Goal: Check status: Check status

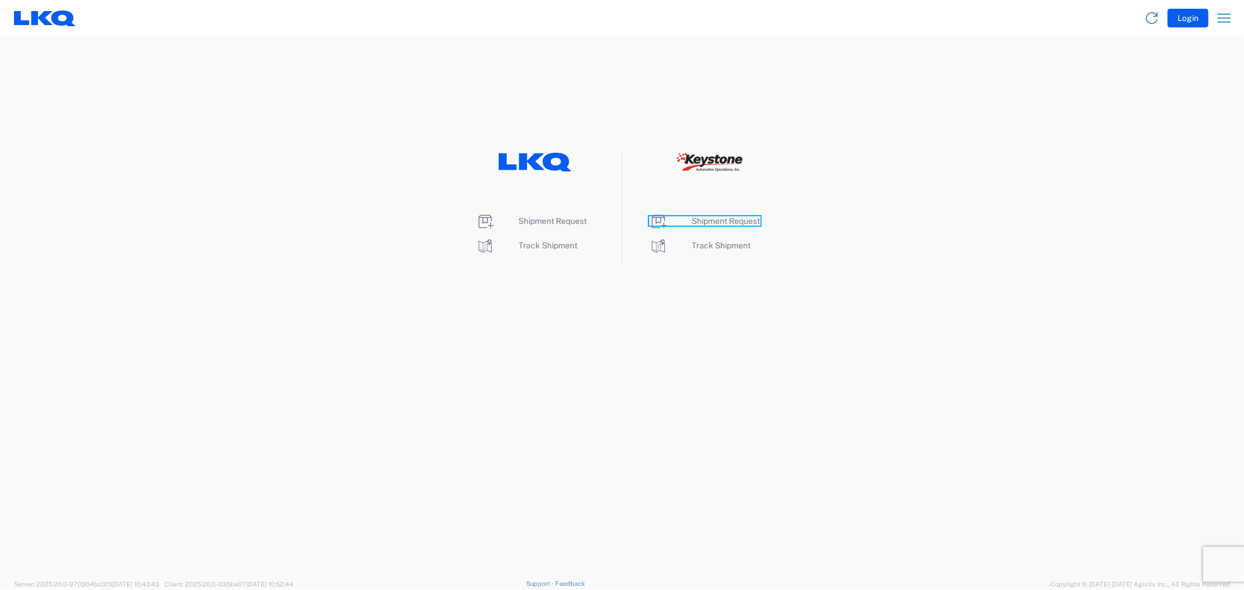
click at [718, 219] on span "Shipment Request" at bounding box center [726, 220] width 68 height 9
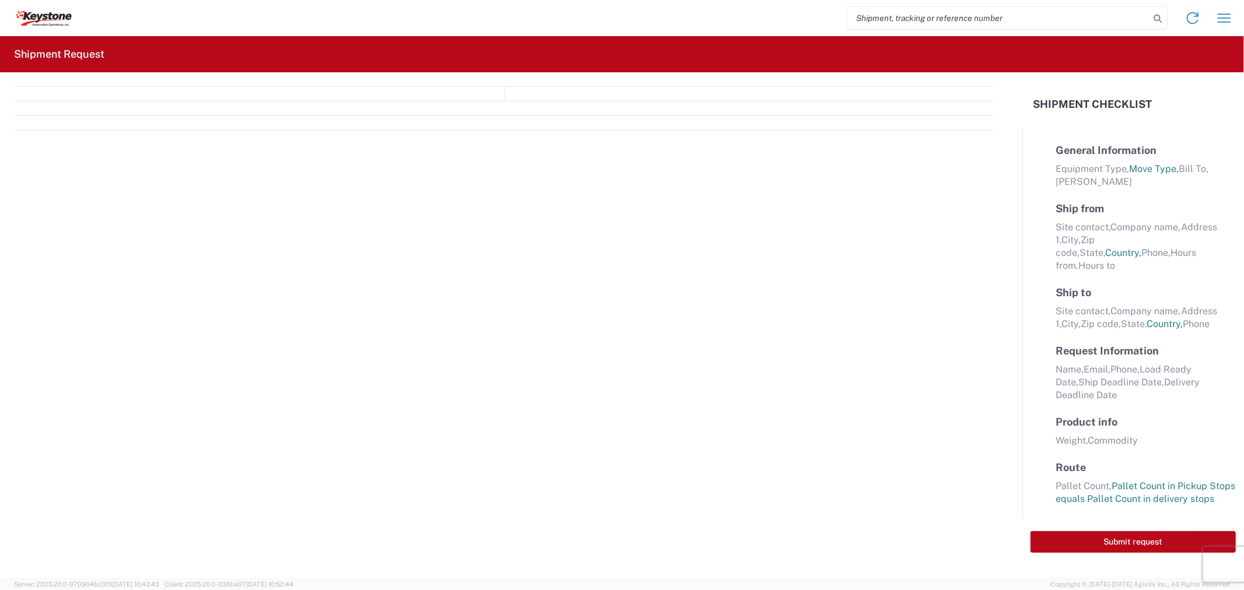
select select "FULL"
select select "LBS"
select select "IN"
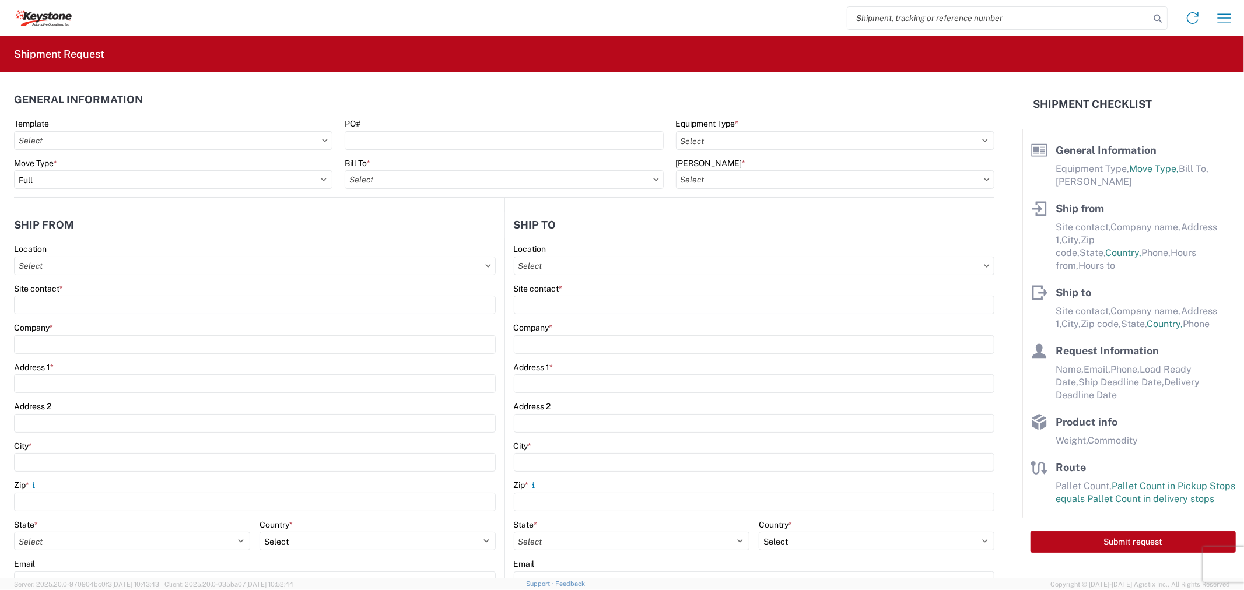
click at [890, 17] on input "search" at bounding box center [998, 18] width 302 height 22
paste input "56744722"
type input "56744722"
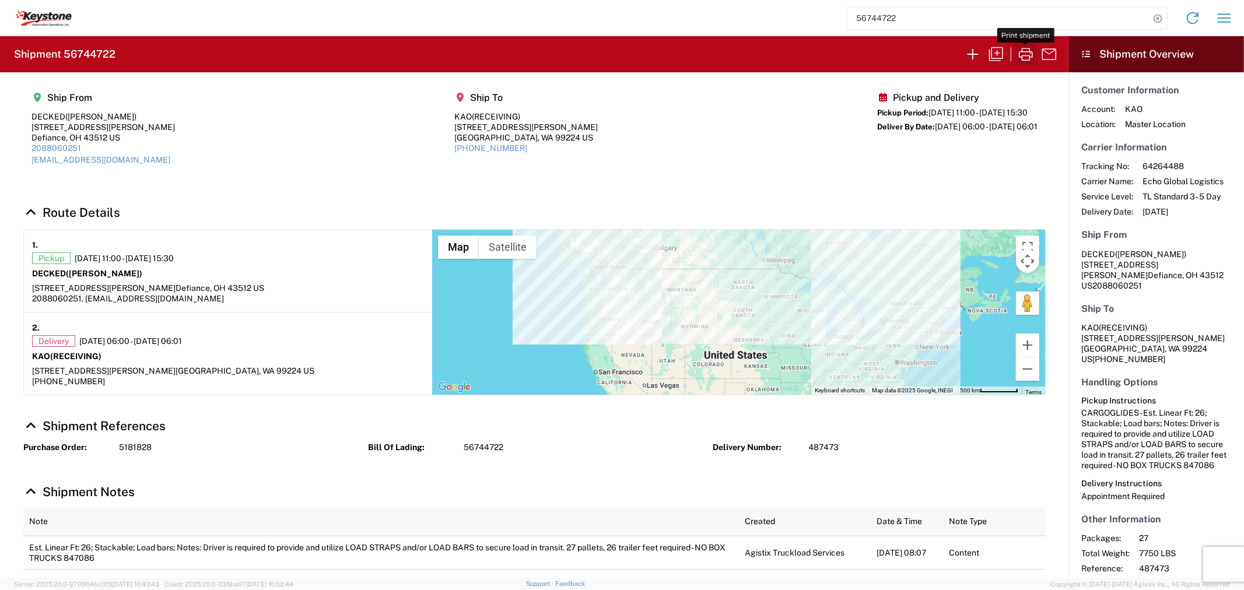
click at [1019, 51] on icon "button" at bounding box center [1025, 54] width 19 height 19
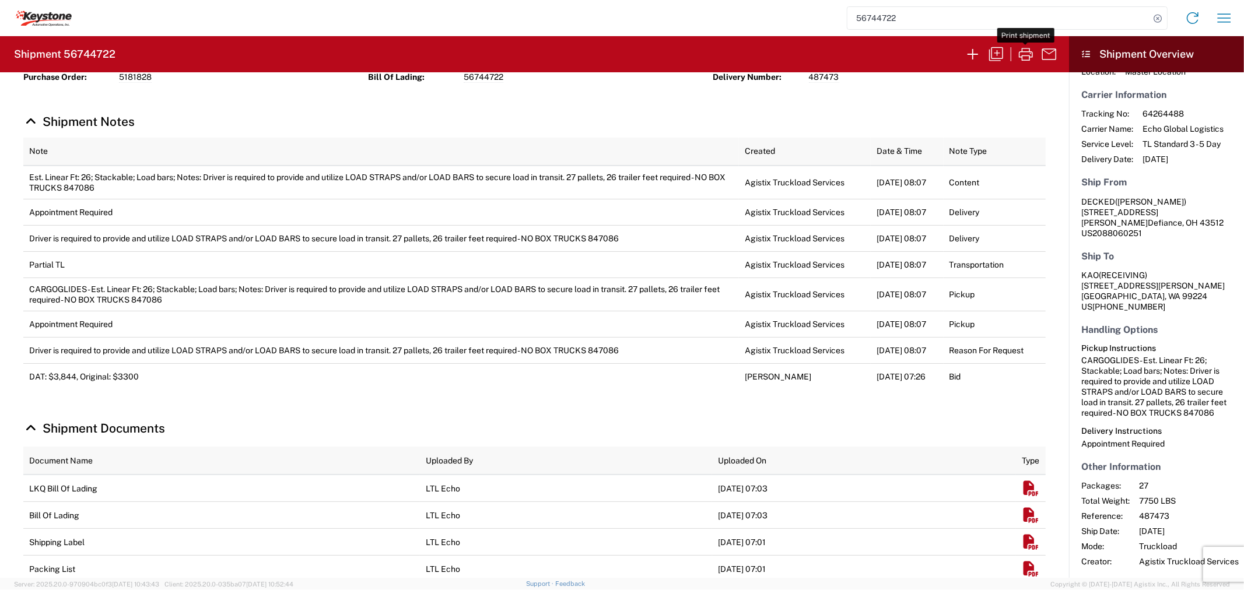
scroll to position [395, 0]
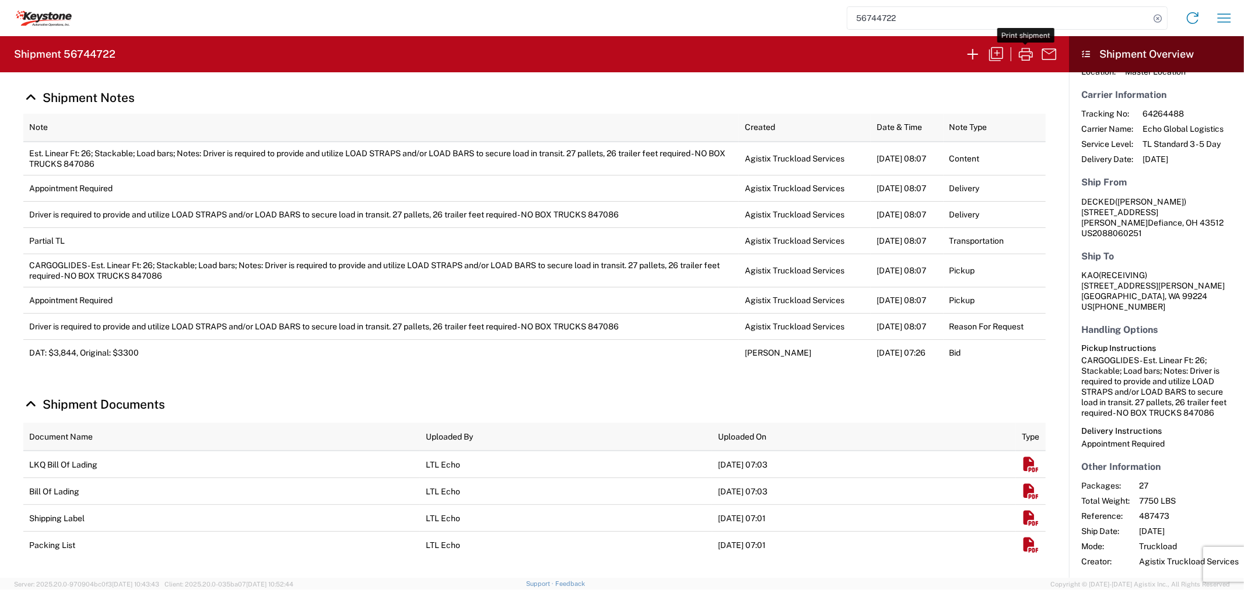
click at [1023, 462] on em "Shipment Documents" at bounding box center [1031, 464] width 18 height 15
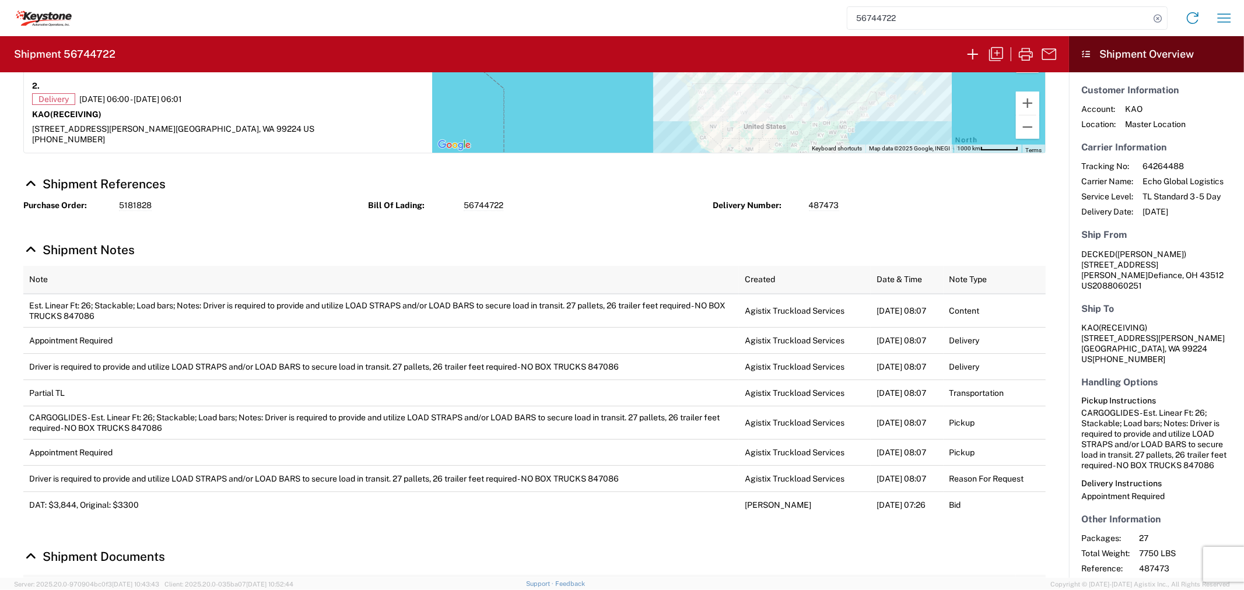
scroll to position [0, 0]
